Goal: Transaction & Acquisition: Purchase product/service

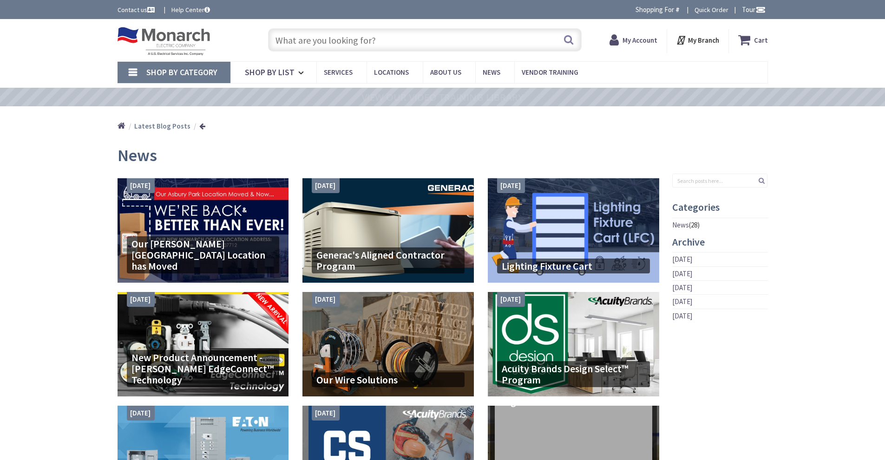
click at [334, 37] on input "text" at bounding box center [424, 39] width 313 height 23
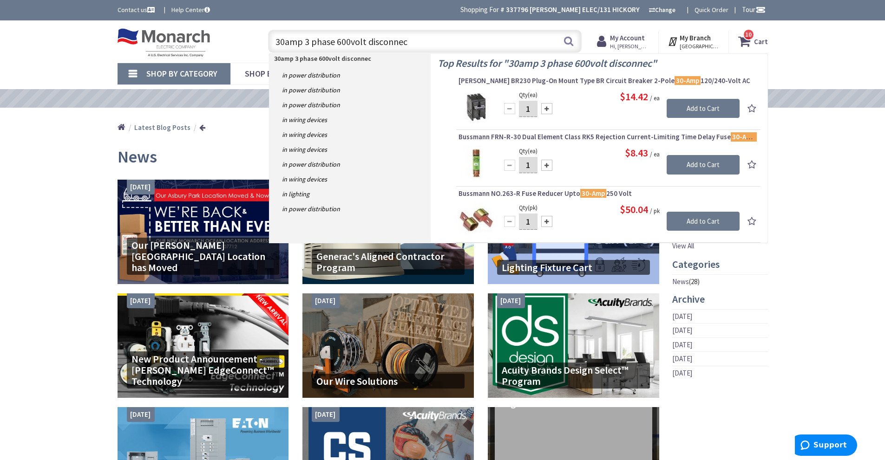
type input "30amp 3 phase 600volt disconnect"
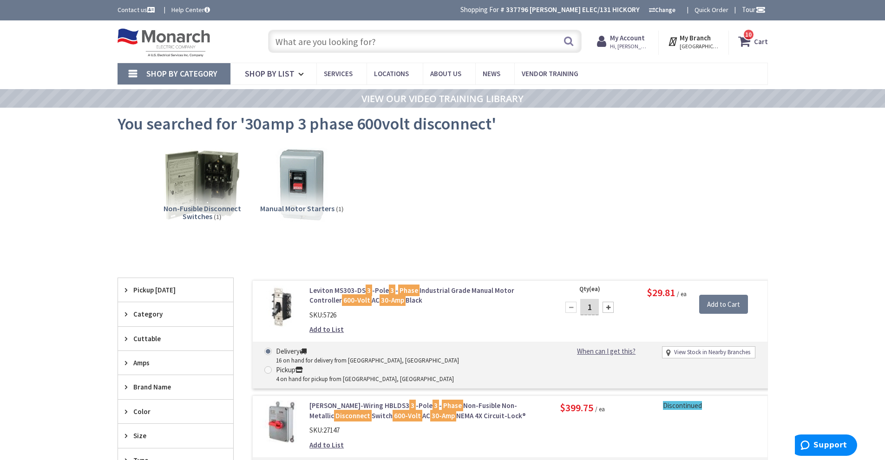
click at [395, 46] on input "text" at bounding box center [424, 41] width 313 height 23
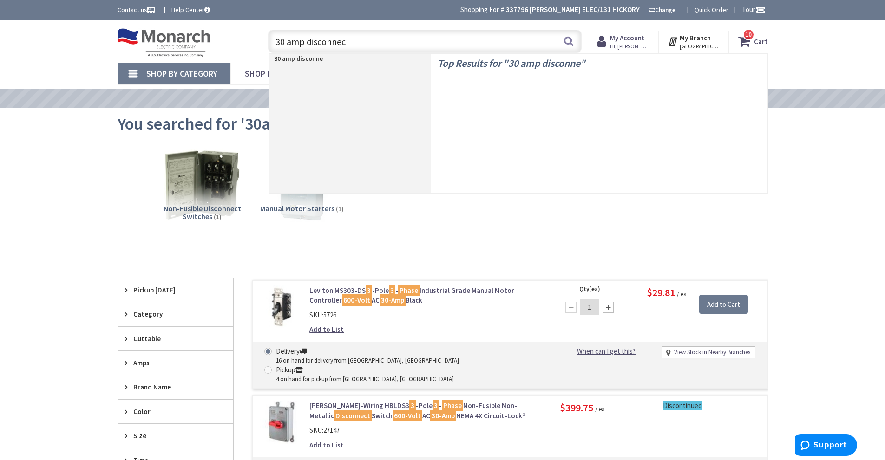
type input "30 amp disconnect"
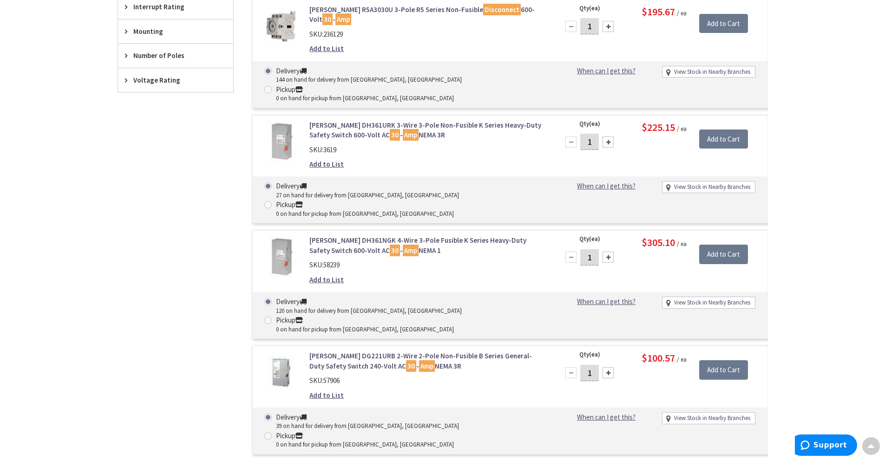
scroll to position [698, 0]
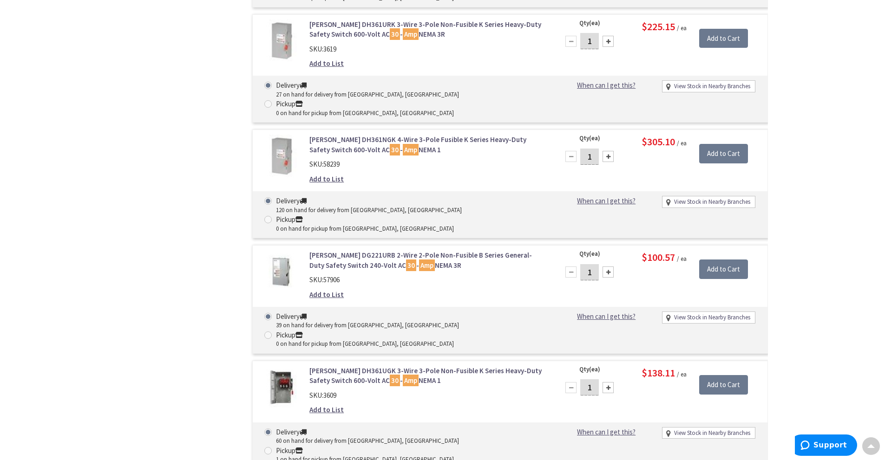
click at [381, 366] on link "[PERSON_NAME] DH361UGK 3-Wire 3-Pole Non-Fusible K Series Heavy-Duty Safety Swi…" at bounding box center [427, 376] width 236 height 20
